Goal: Information Seeking & Learning: Learn about a topic

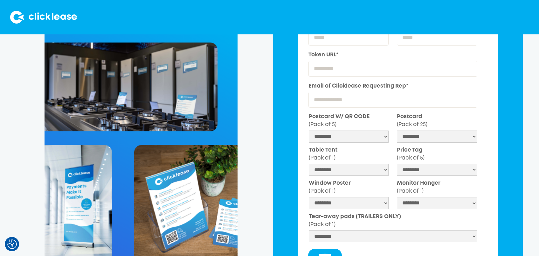
scroll to position [192, 0]
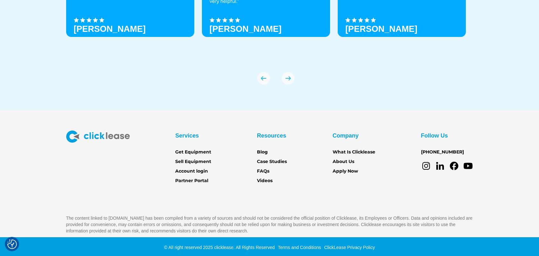
scroll to position [2260, 0]
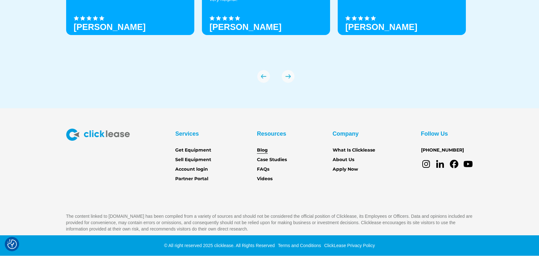
click at [259, 152] on link "Blog" at bounding box center [262, 150] width 11 height 7
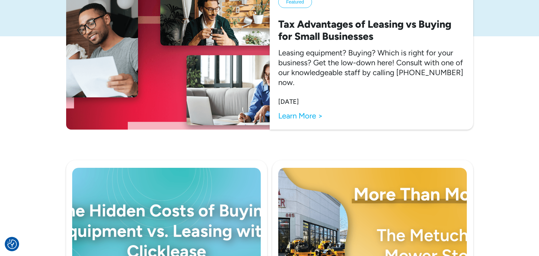
scroll to position [127, 0]
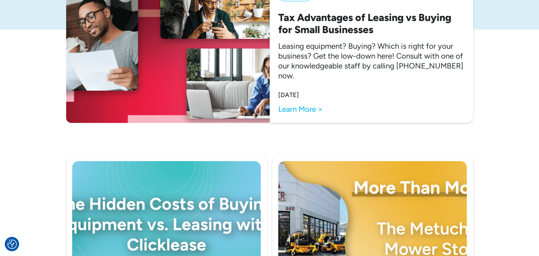
click at [292, 112] on link "Learn More >" at bounding box center [300, 109] width 45 height 10
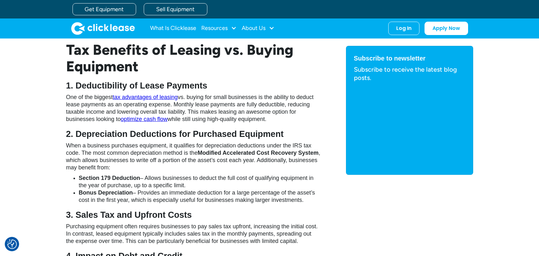
scroll to position [598, 0]
